Goal: Navigation & Orientation: Find specific page/section

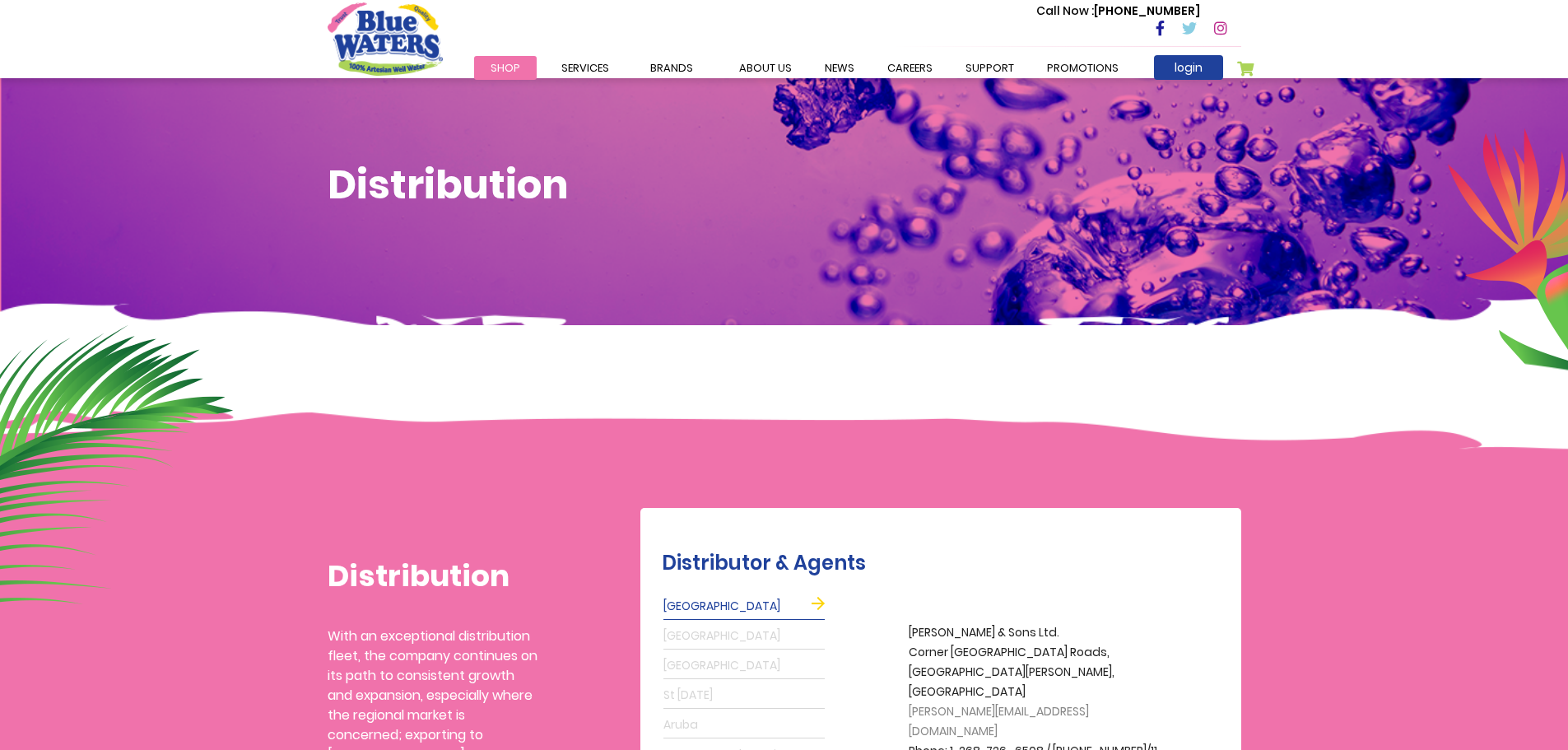
scroll to position [82, 0]
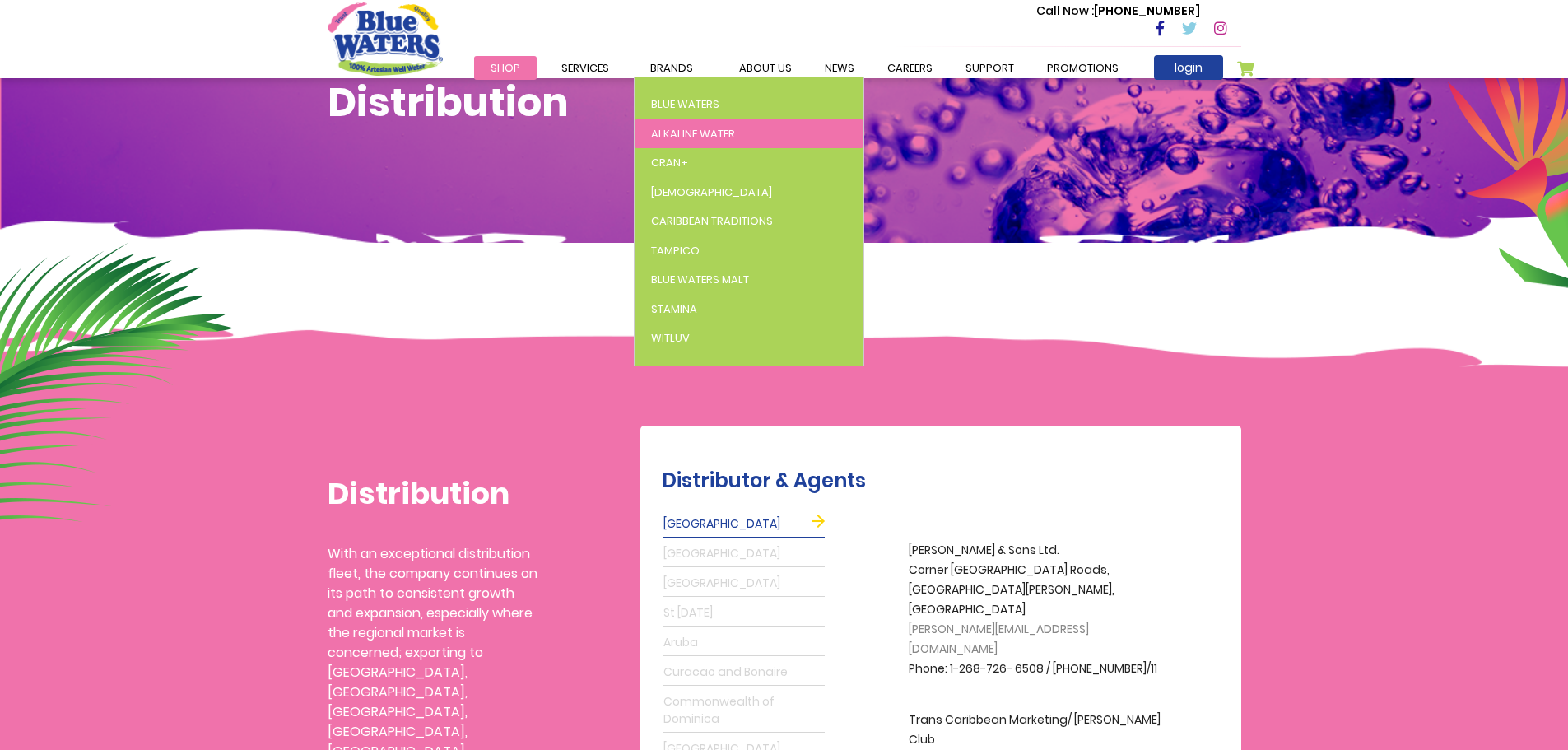
click at [664, 132] on span "Alkaline Water" at bounding box center [693, 134] width 84 height 16
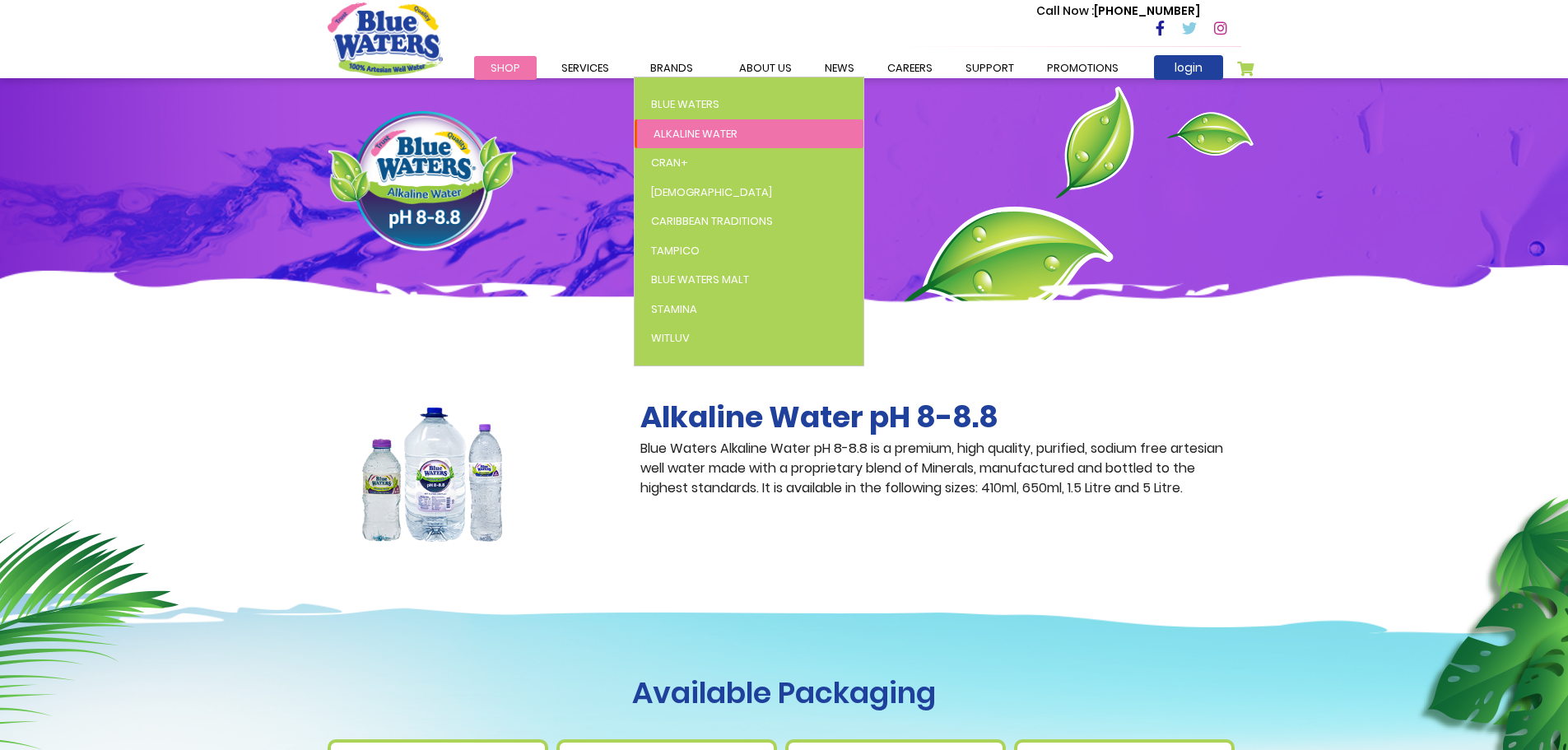
click at [702, 142] on link "Alkaline Water" at bounding box center [749, 134] width 229 height 29
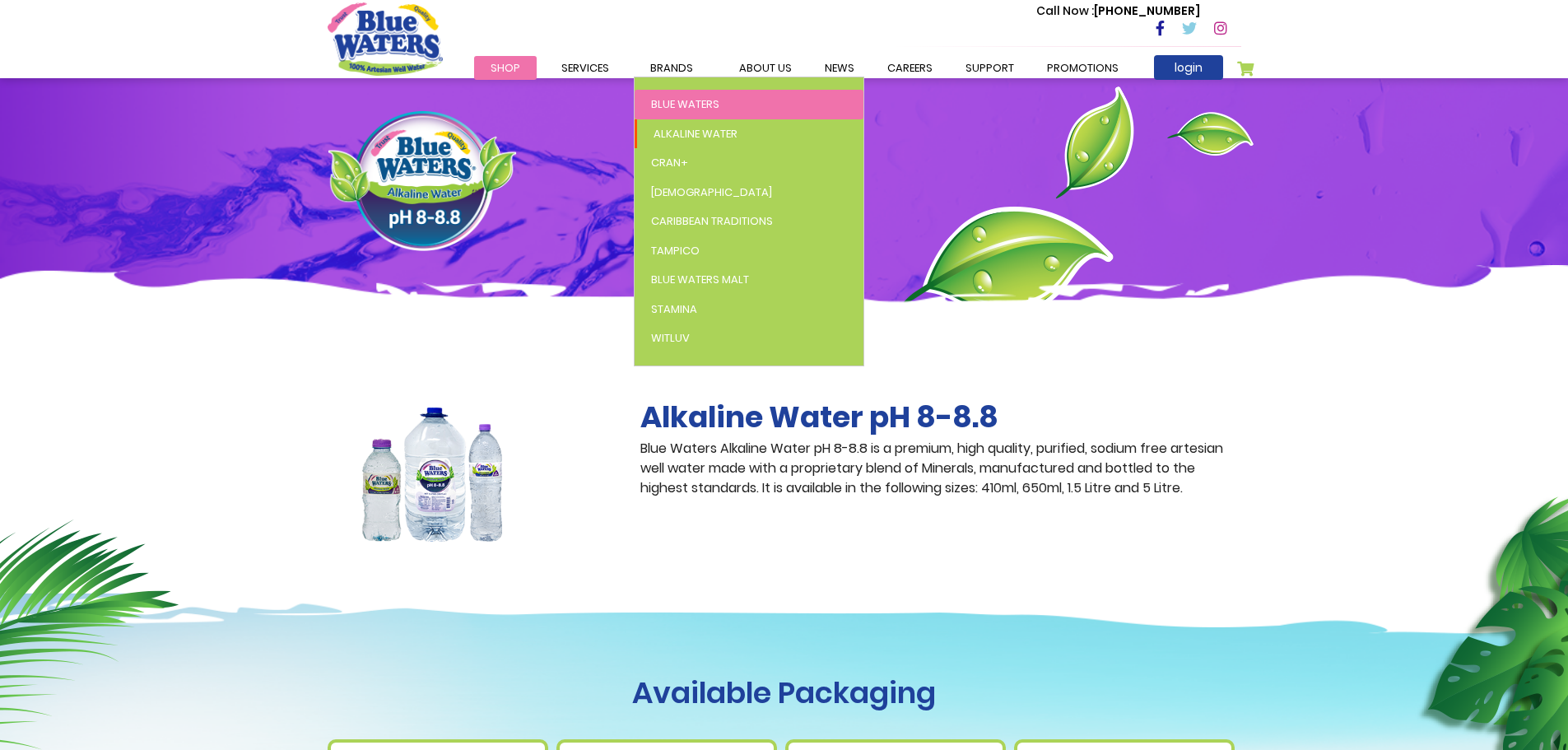
click at [675, 113] on link "Blue Waters" at bounding box center [749, 104] width 229 height 29
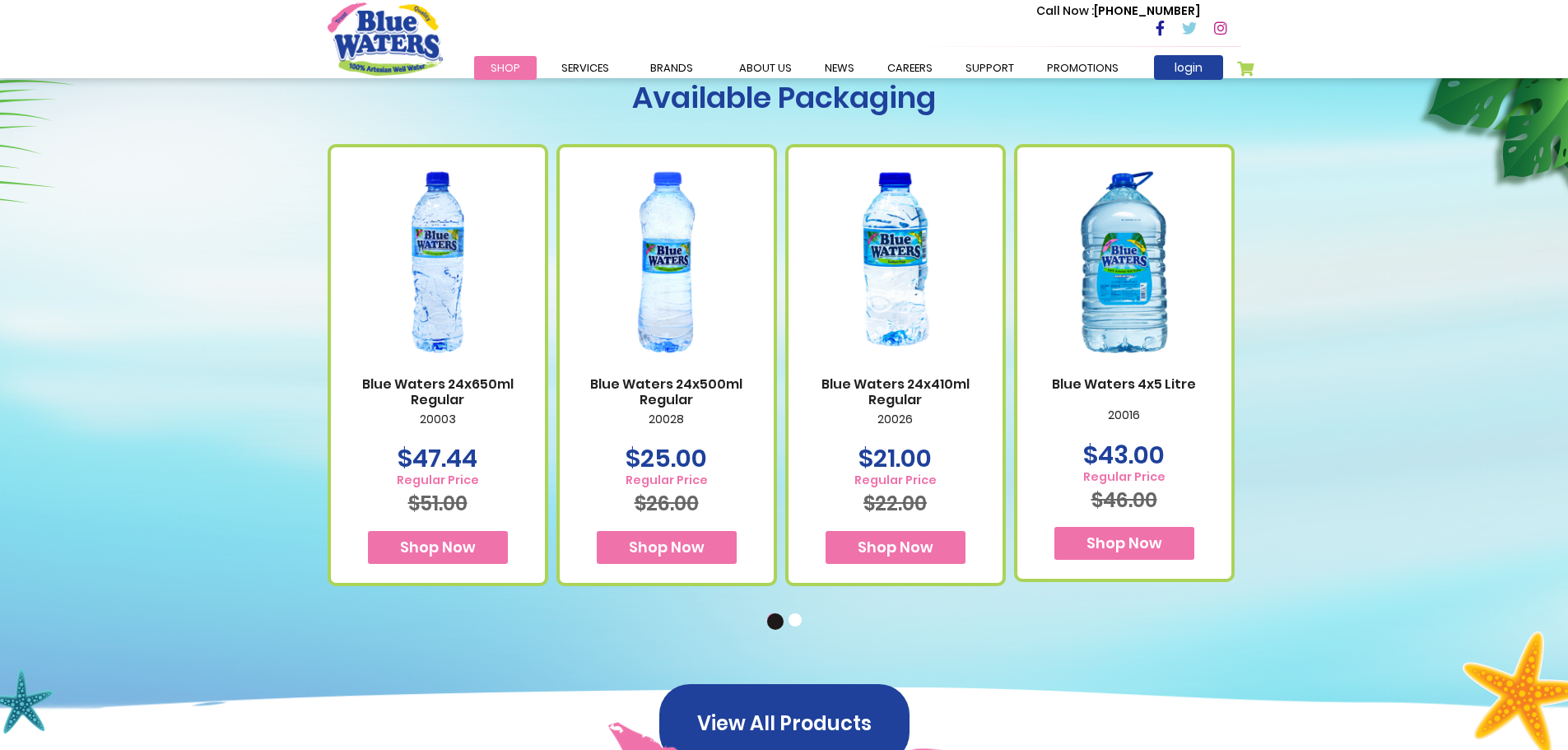
scroll to position [988, 0]
